Goal: Navigation & Orientation: Find specific page/section

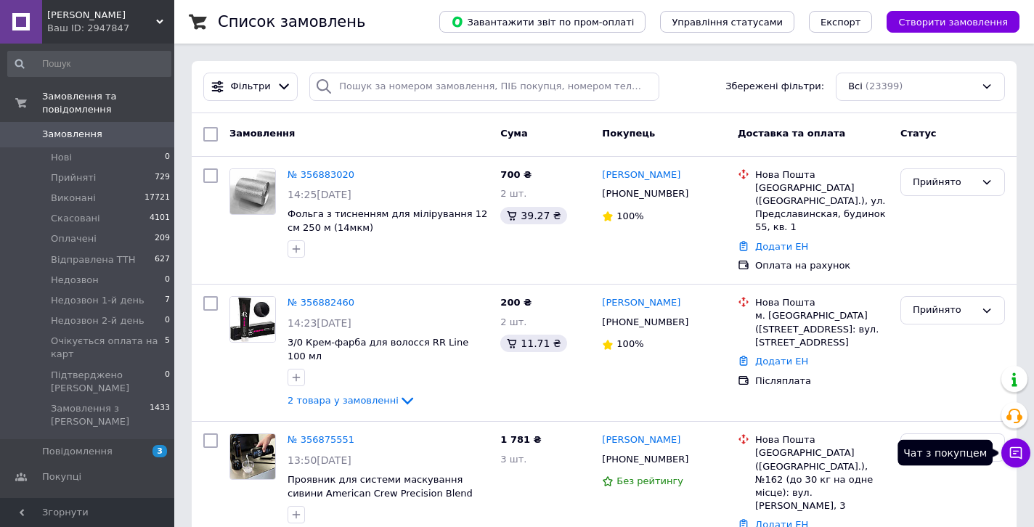
click at [1019, 455] on icon at bounding box center [1016, 453] width 15 height 15
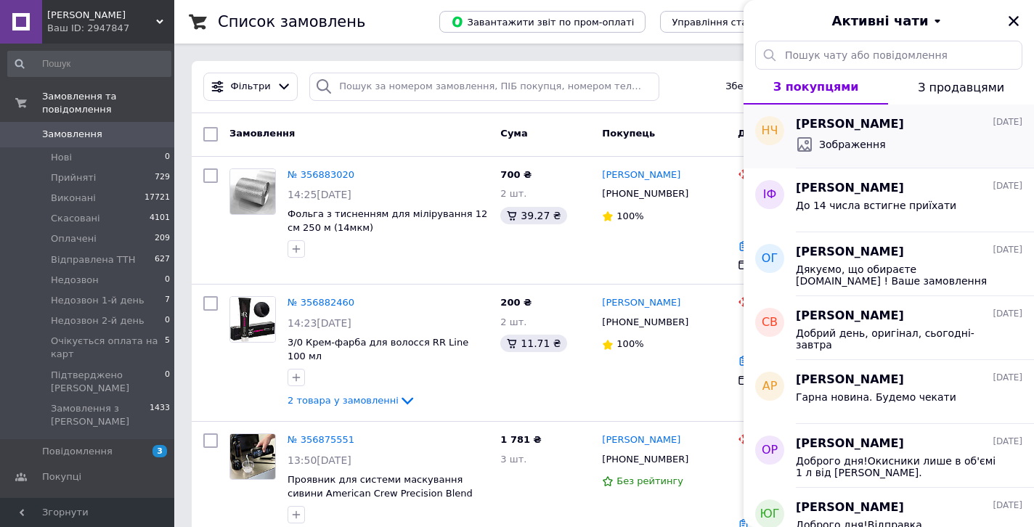
click at [813, 133] on div "Зображення" at bounding box center [909, 144] width 227 height 23
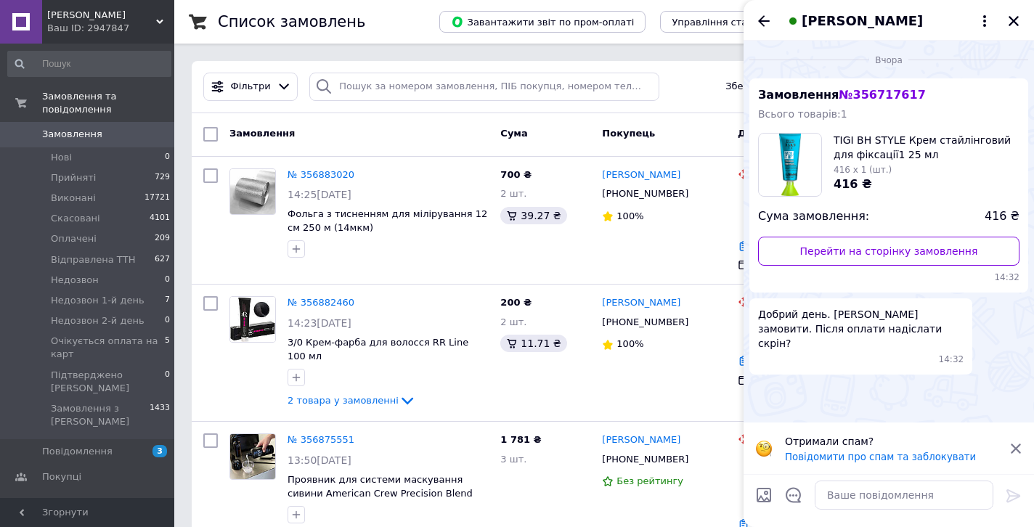
scroll to position [168, 0]
click at [109, 25] on div "Ваш ID: 2947847" at bounding box center [110, 28] width 127 height 13
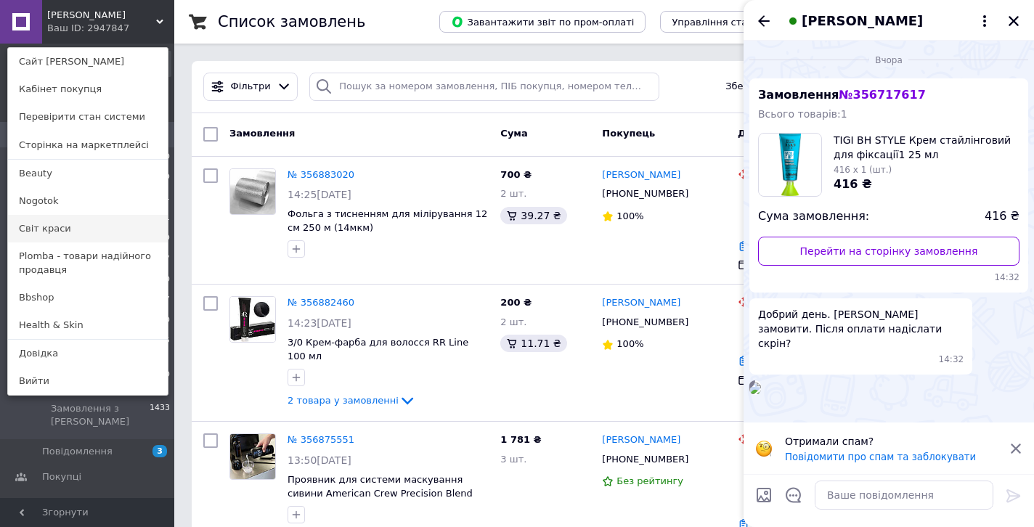
click at [53, 228] on link "Світ краси" at bounding box center [88, 229] width 160 height 28
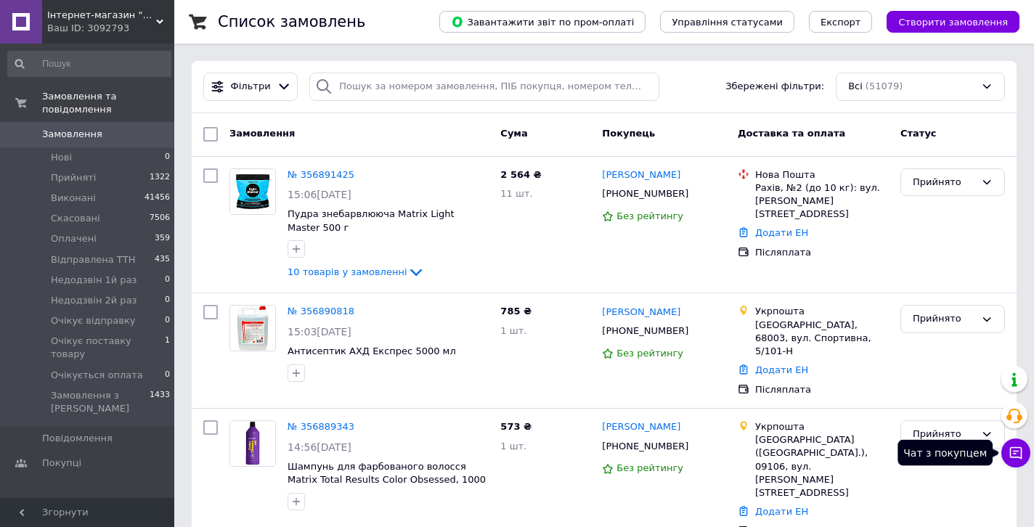
click at [1019, 448] on icon at bounding box center [1016, 453] width 15 height 15
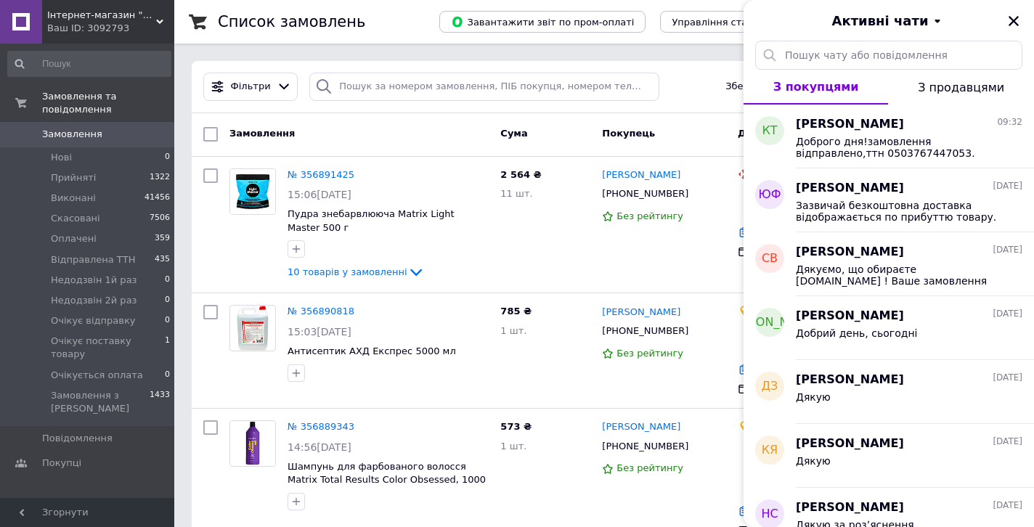
click at [64, 28] on div "Ваш ID: 3092793" at bounding box center [110, 28] width 127 height 13
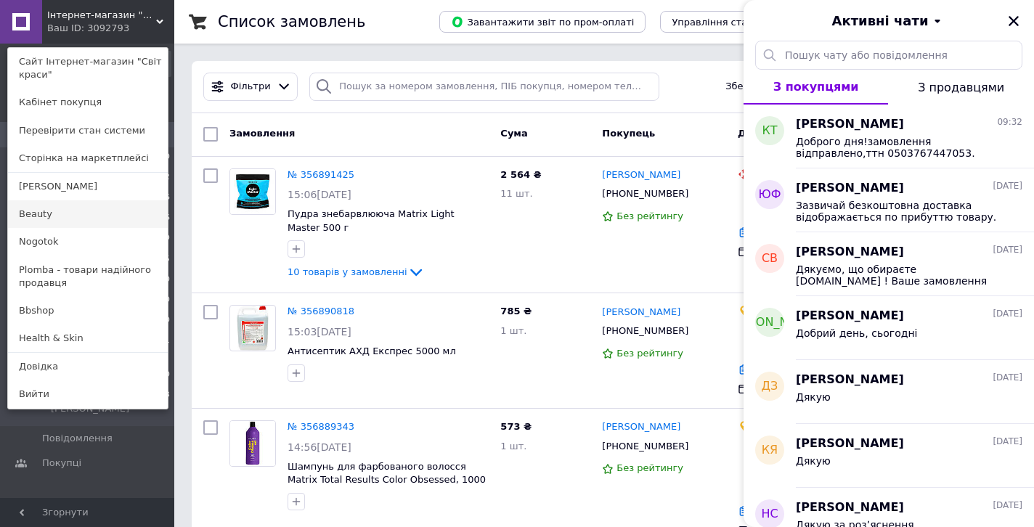
click at [55, 217] on link "Beauty" at bounding box center [88, 214] width 160 height 28
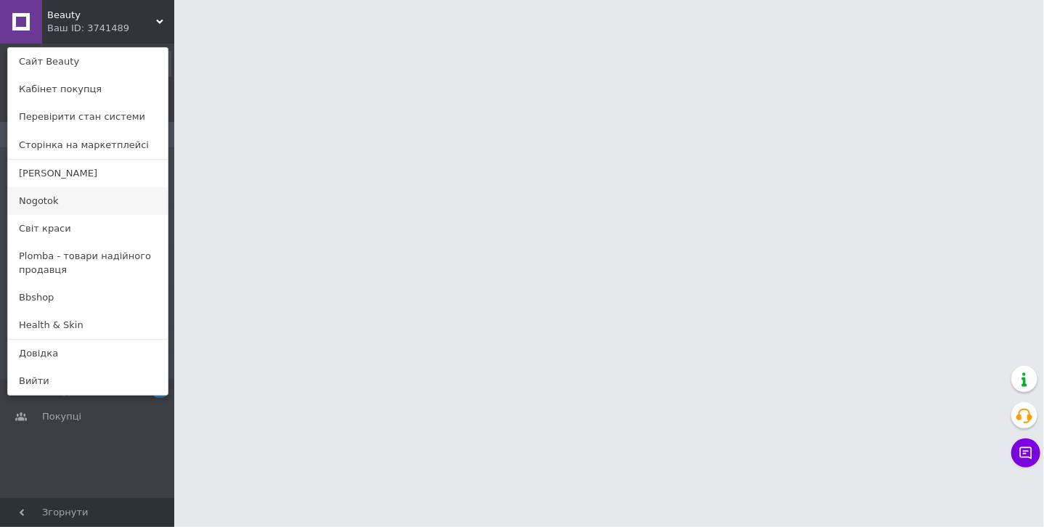
click at [72, 199] on link "Nogotok" at bounding box center [88, 201] width 160 height 28
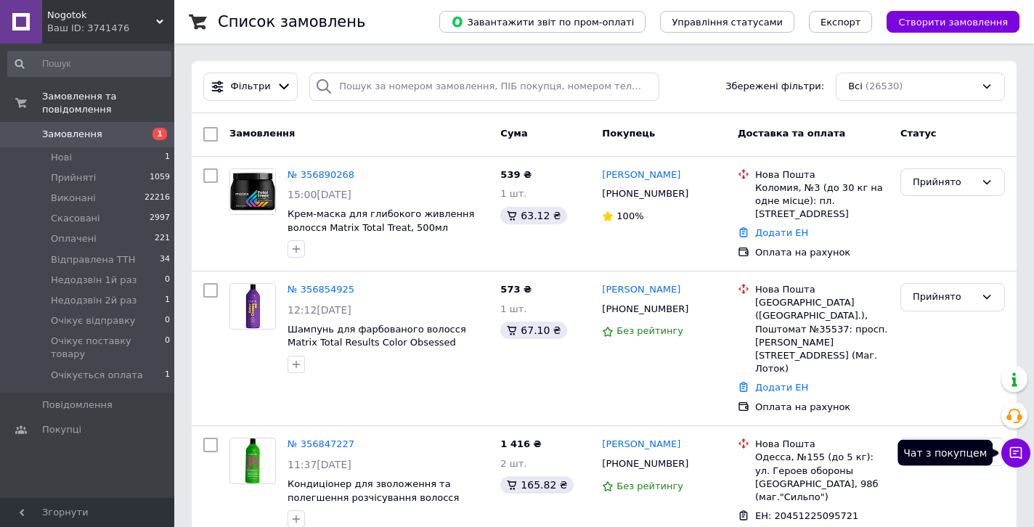
click at [1010, 452] on icon at bounding box center [1016, 453] width 12 height 12
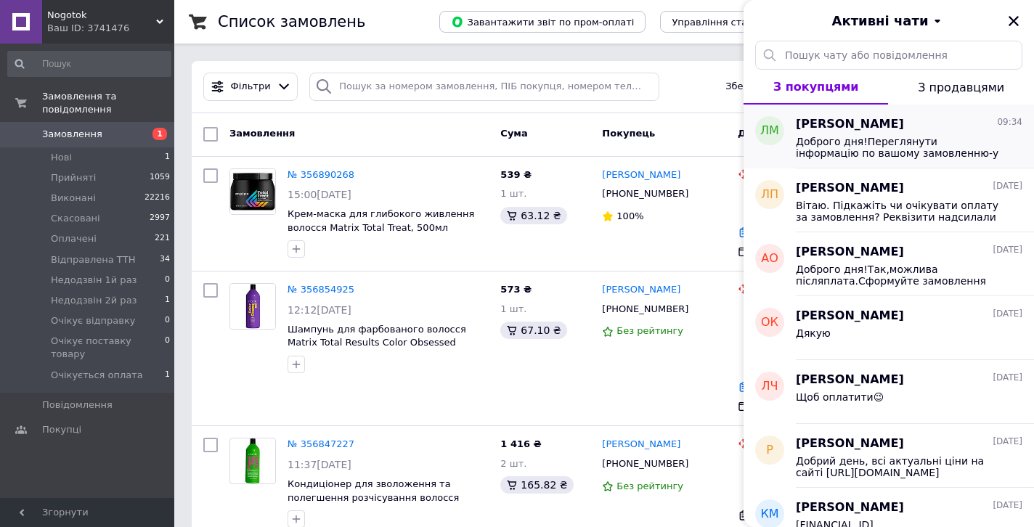
click at [971, 141] on span "Доброго дня!Переглянути інформацію по вашому замовленню-у вас не має безкоштовн…" at bounding box center [899, 147] width 206 height 23
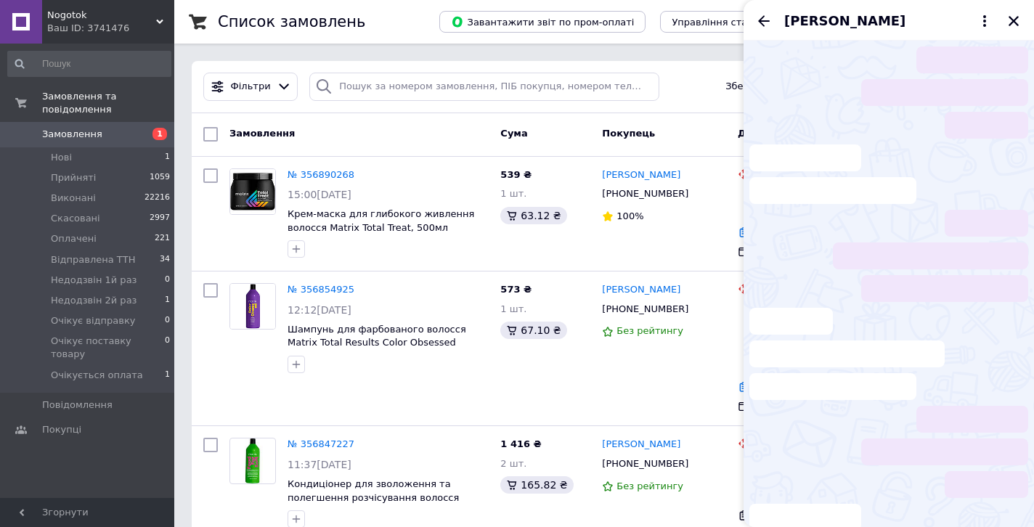
scroll to position [1351, 0]
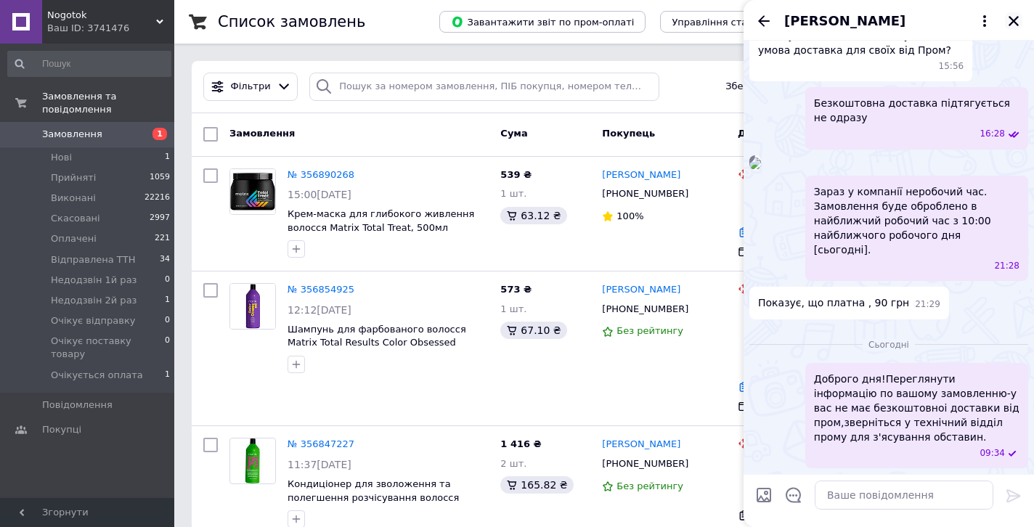
click at [1020, 20] on icon "Закрити" at bounding box center [1013, 21] width 13 height 13
